Goal: Task Accomplishment & Management: Use online tool/utility

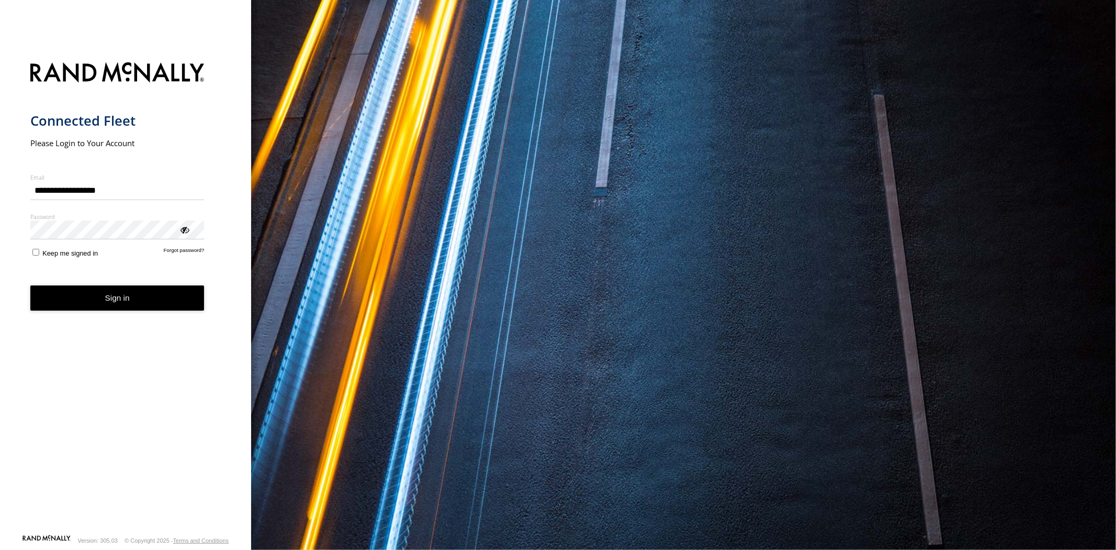
drag, startPoint x: 69, startPoint y: 302, endPoint x: 79, endPoint y: 312, distance: 14.4
click at [70, 302] on button "Sign in" at bounding box center [117, 298] width 174 height 26
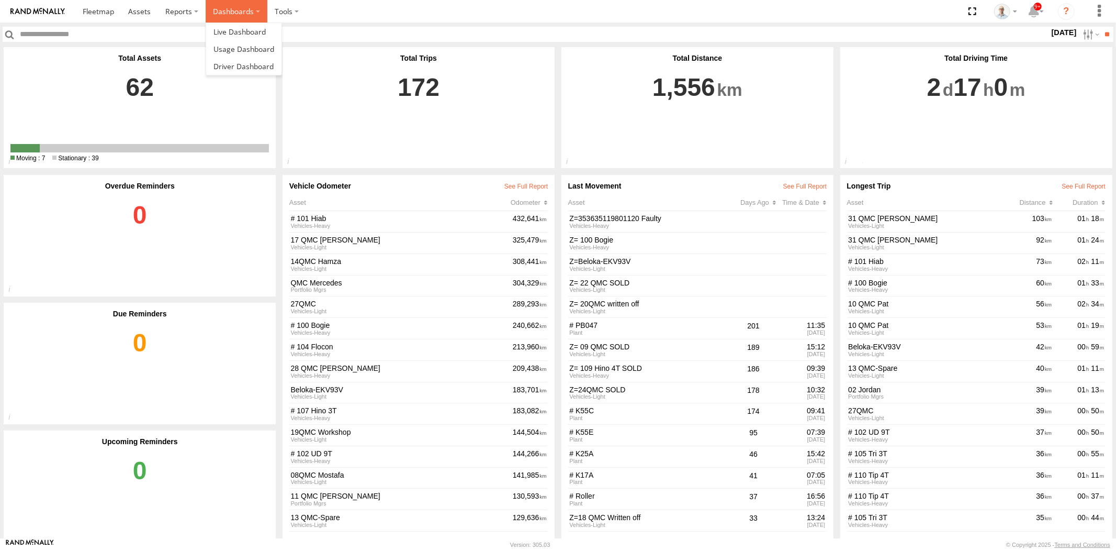
click at [232, 11] on label "Dashboards" at bounding box center [237, 11] width 62 height 23
click at [244, 38] on link at bounding box center [243, 31] width 75 height 17
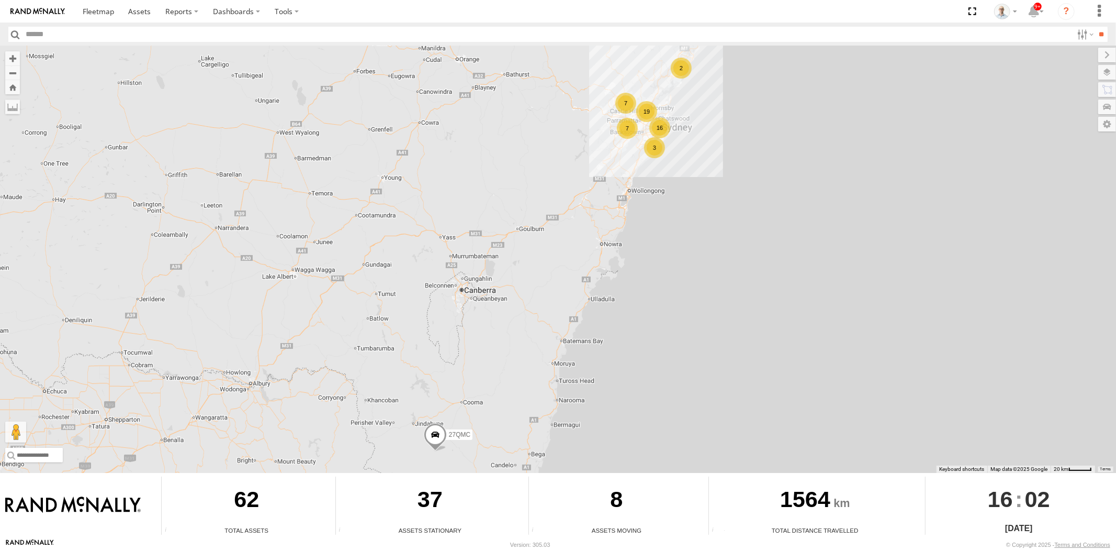
click at [660, 138] on div "3" at bounding box center [654, 147] width 21 height 21
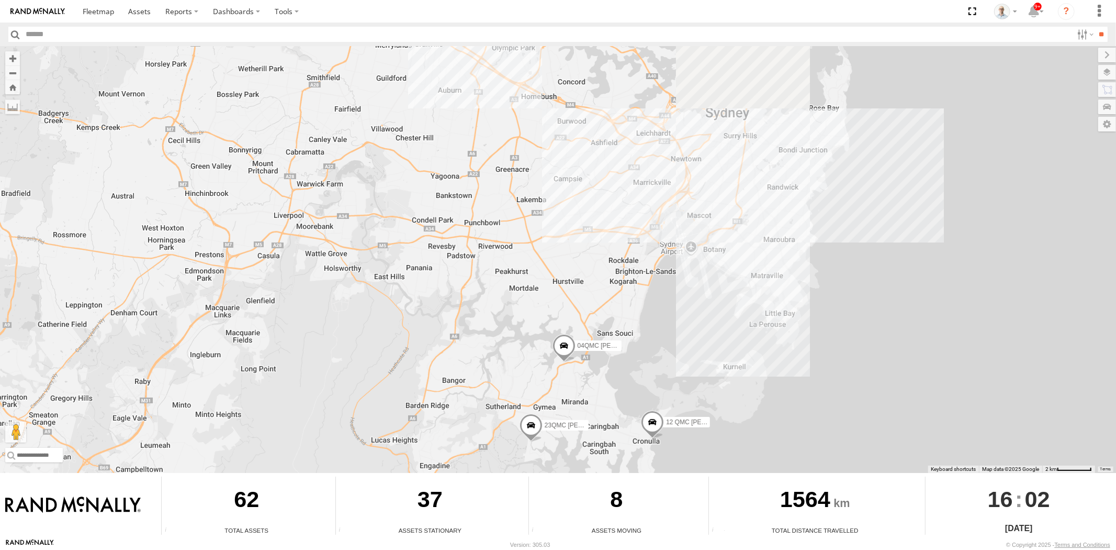
drag, startPoint x: 594, startPoint y: 226, endPoint x: 644, endPoint y: 240, distance: 51.5
click at [601, 328] on div "27QMC 12 QMC Jack Hook 04QMC Francesco 23QMC Paul" at bounding box center [558, 259] width 1116 height 427
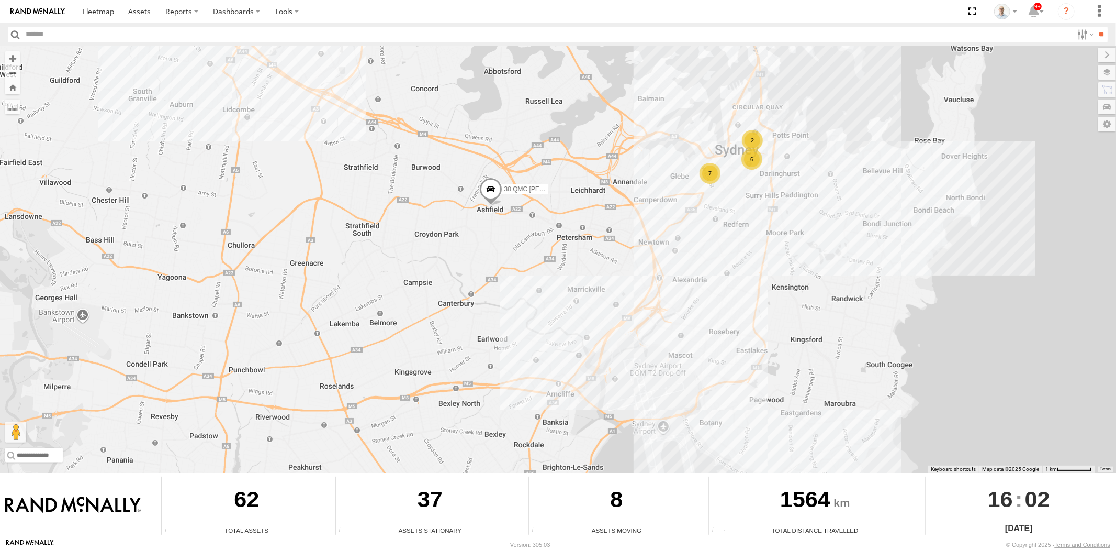
drag, startPoint x: 671, startPoint y: 144, endPoint x: 639, endPoint y: 185, distance: 51.4
click at [641, 184] on div "27QMC 12 QMC Jack Hook 04QMC Francesco 23QMC Paul Beloka-EKV93V 30 QMC David Ca…" at bounding box center [558, 259] width 1116 height 427
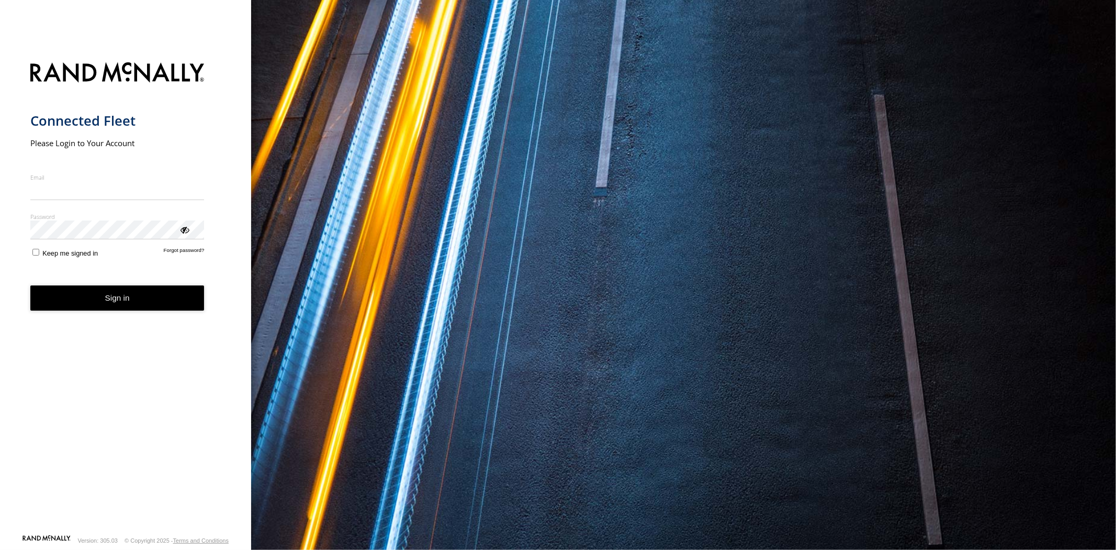
type input "**********"
click at [113, 310] on form "**********" at bounding box center [125, 295] width 191 height 478
